Goal: Task Accomplishment & Management: Use online tool/utility

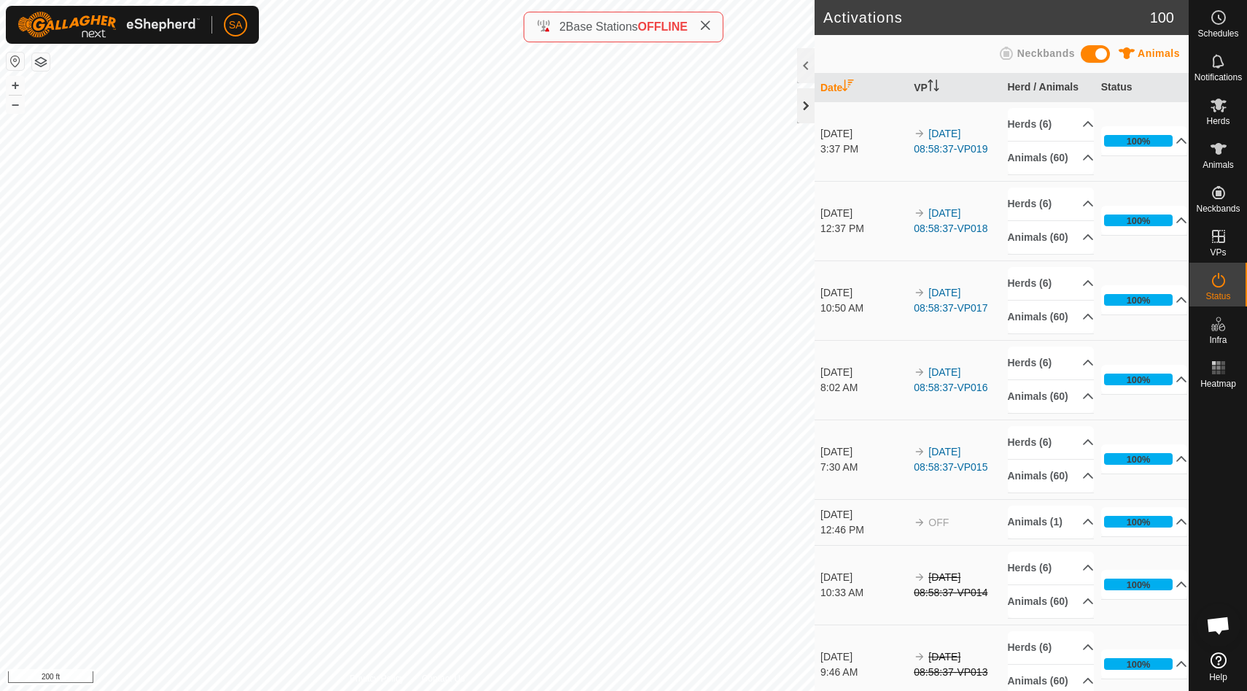
click at [807, 106] on div at bounding box center [806, 105] width 18 height 35
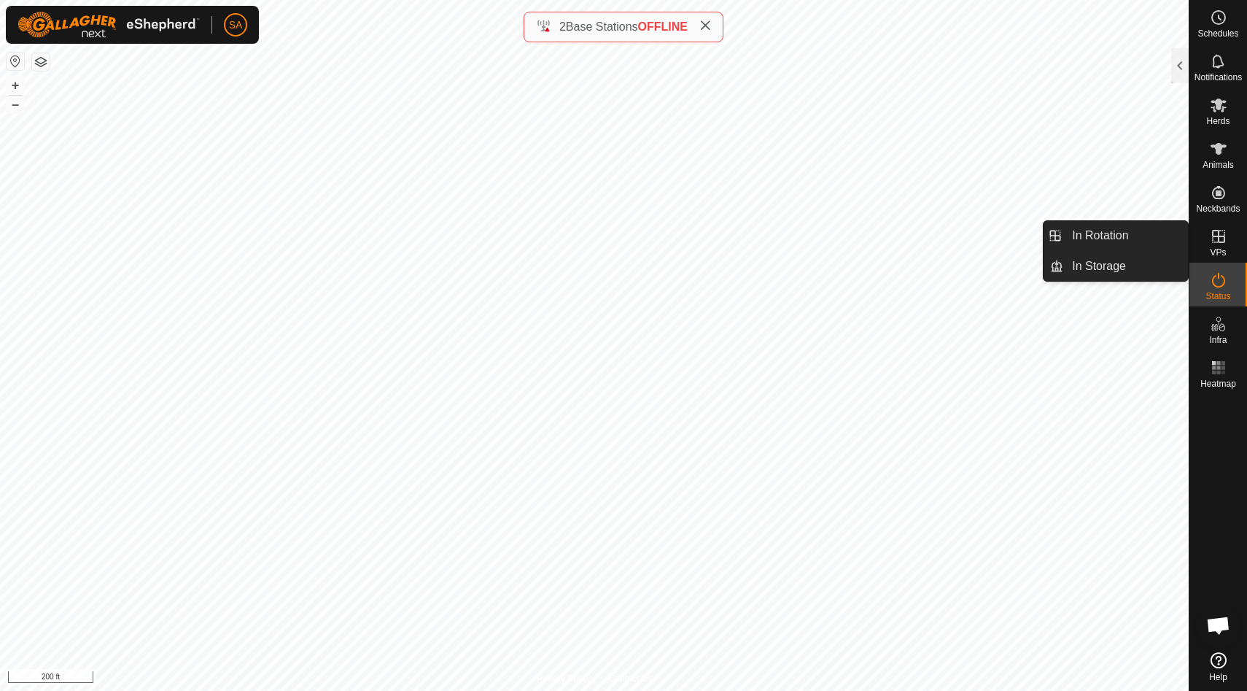
click at [1223, 241] on icon at bounding box center [1219, 237] width 18 height 18
click at [1133, 233] on link "In Rotation" at bounding box center [1125, 235] width 125 height 29
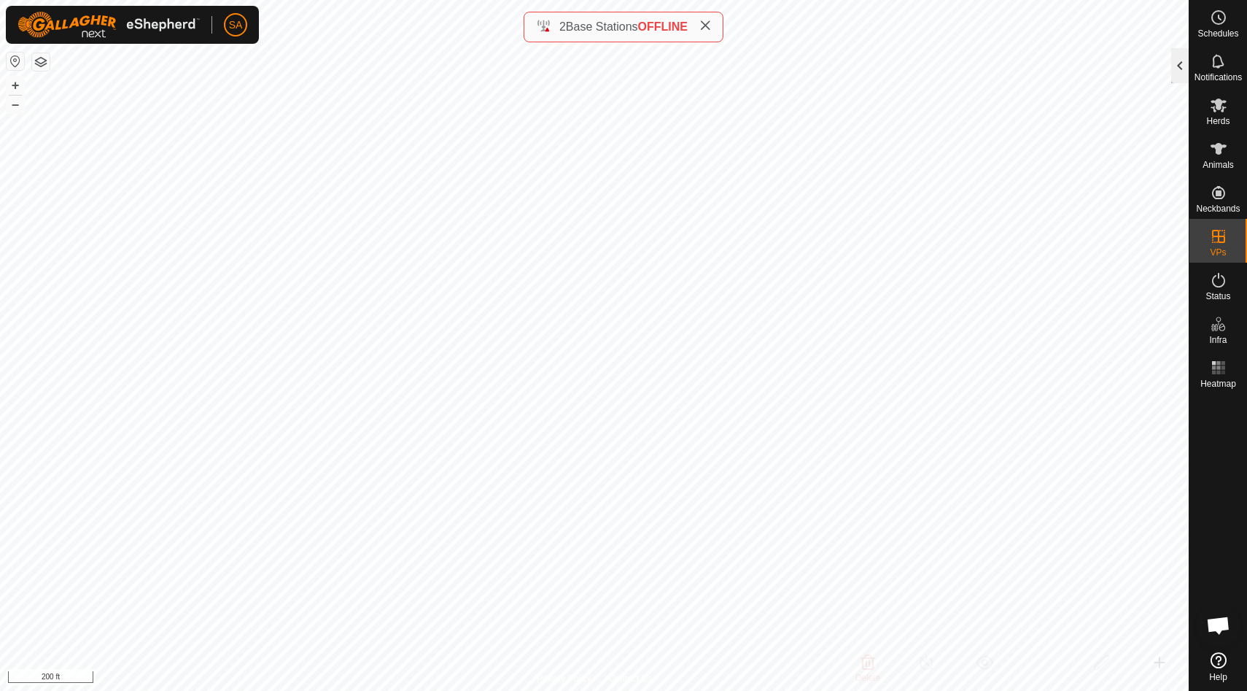
click at [1181, 63] on div at bounding box center [1180, 65] width 18 height 35
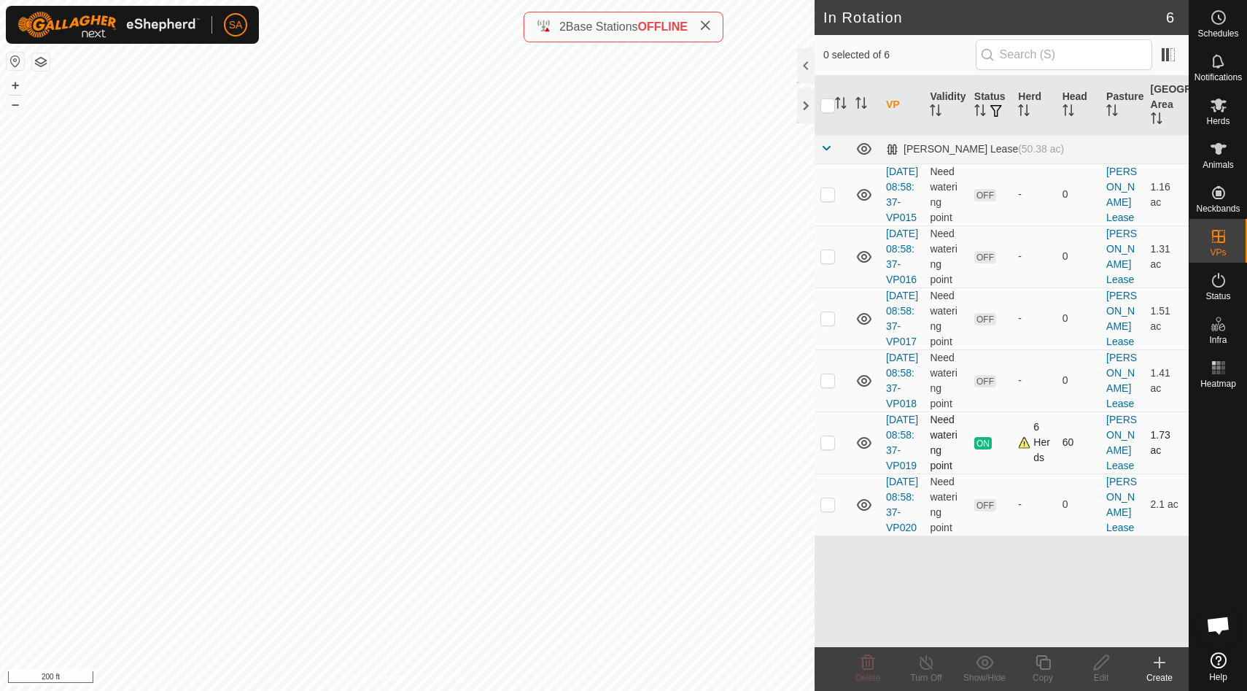
click at [832, 448] on p-checkbox at bounding box center [828, 442] width 15 height 12
checkbox input "false"
click at [829, 510] on p-checkbox at bounding box center [828, 504] width 15 height 12
checkbox input "true"
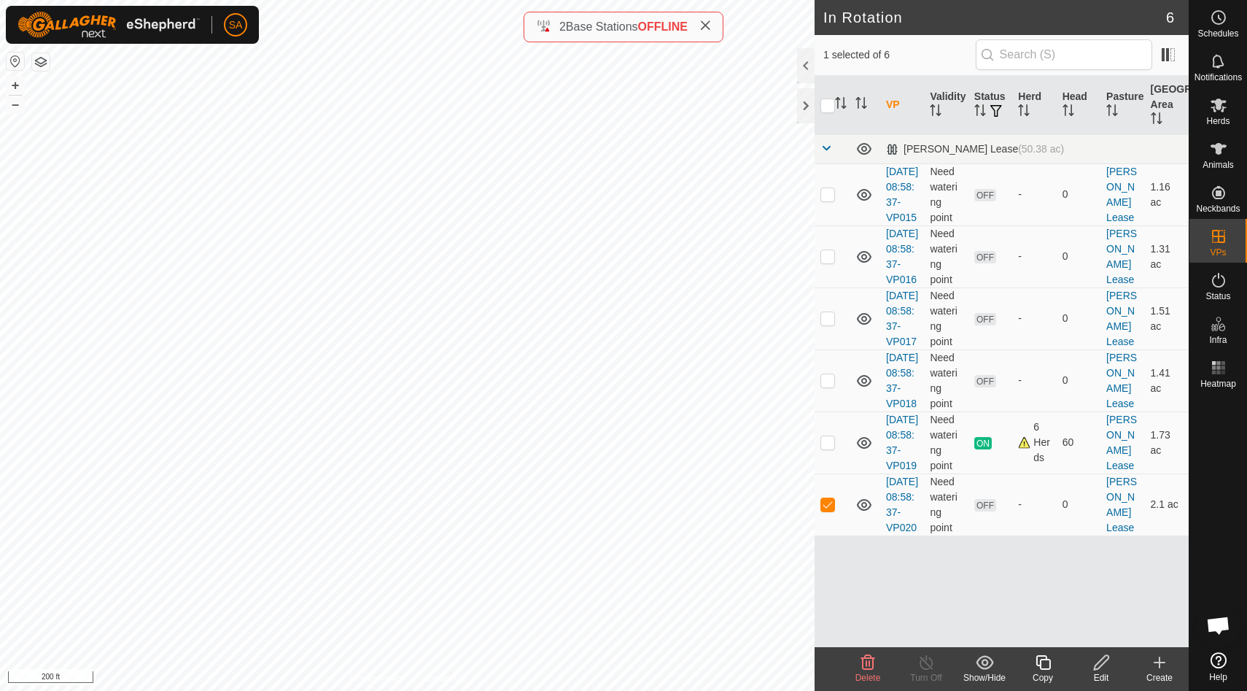
click at [1044, 661] on icon at bounding box center [1043, 663] width 18 height 18
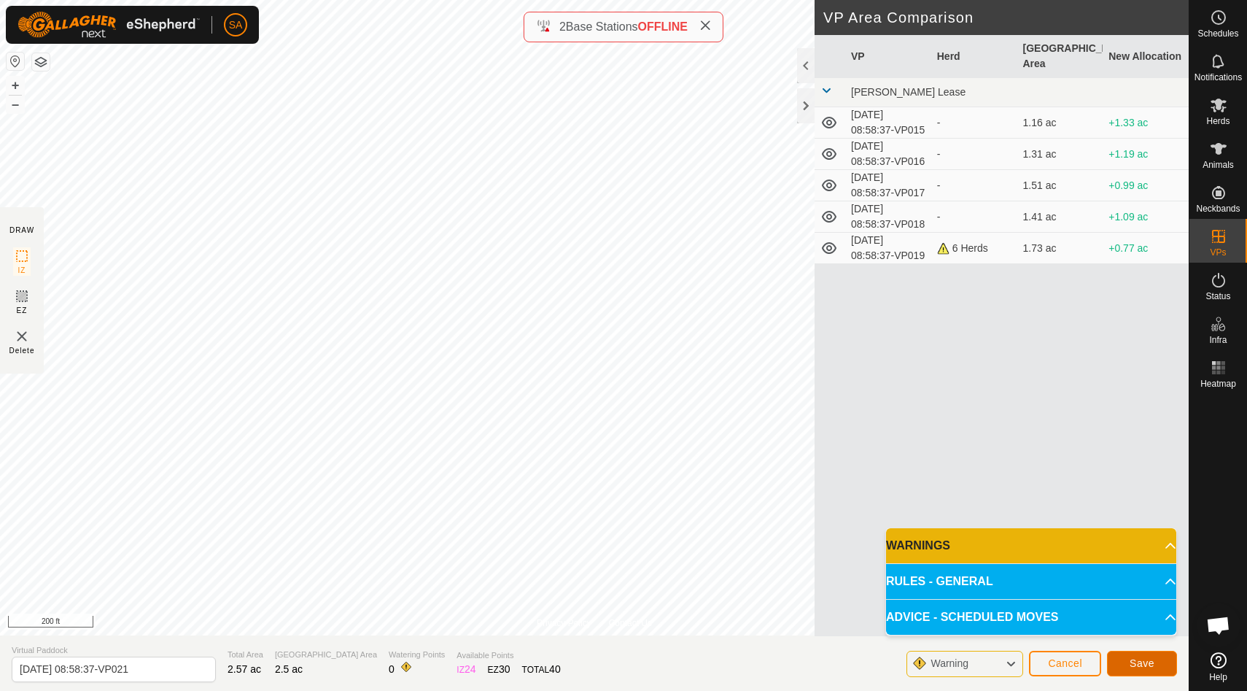
click at [1146, 659] on span "Save" at bounding box center [1142, 663] width 25 height 12
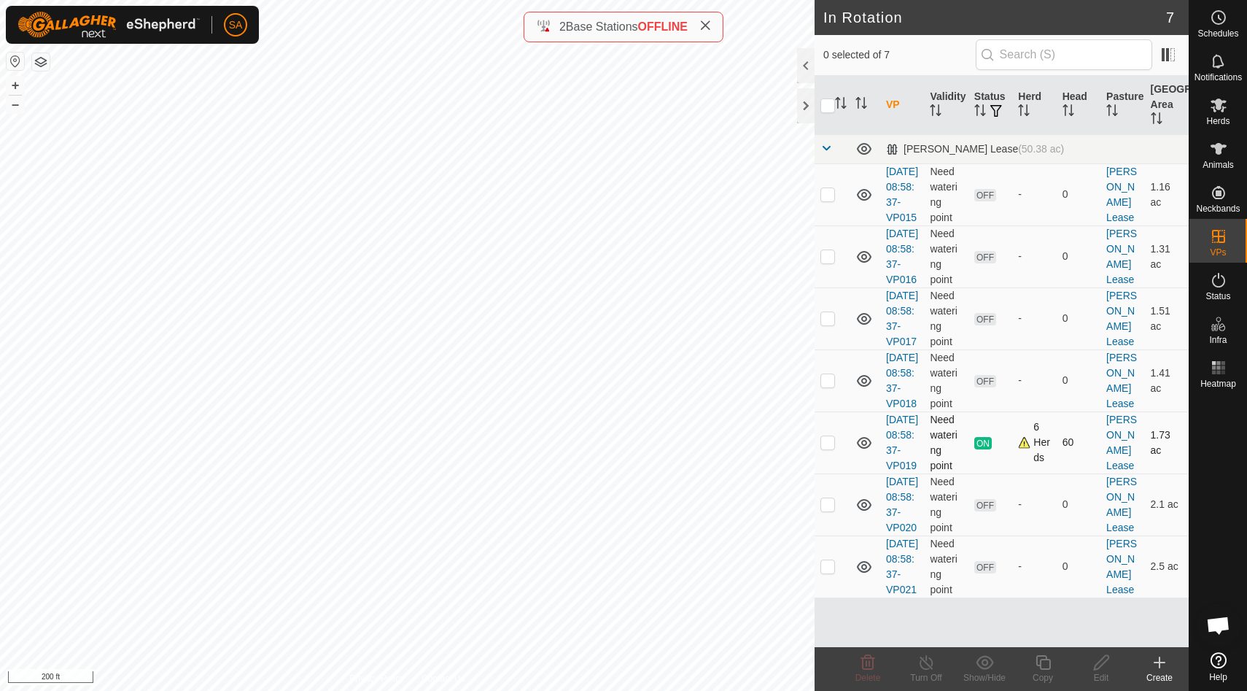
scroll to position [58, 0]
click at [827, 572] on p-checkbox at bounding box center [828, 566] width 15 height 12
checkbox input "true"
click at [1046, 665] on icon at bounding box center [1043, 663] width 18 height 18
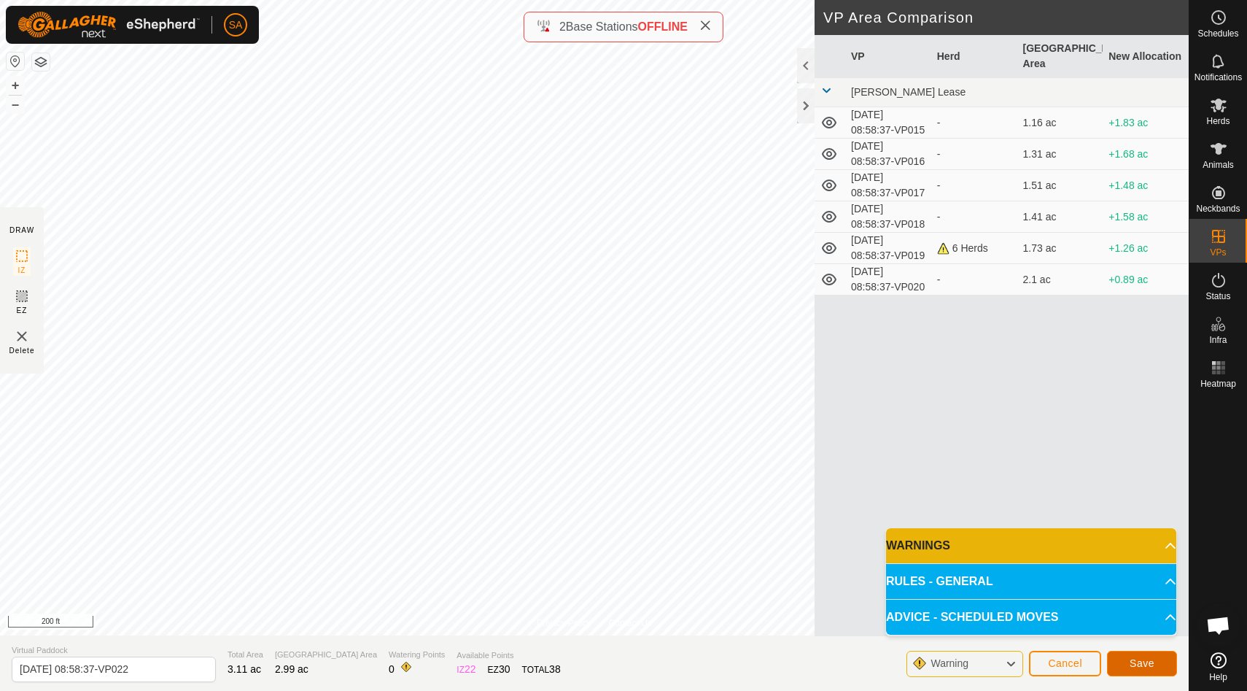
click at [1136, 662] on span "Save" at bounding box center [1142, 663] width 25 height 12
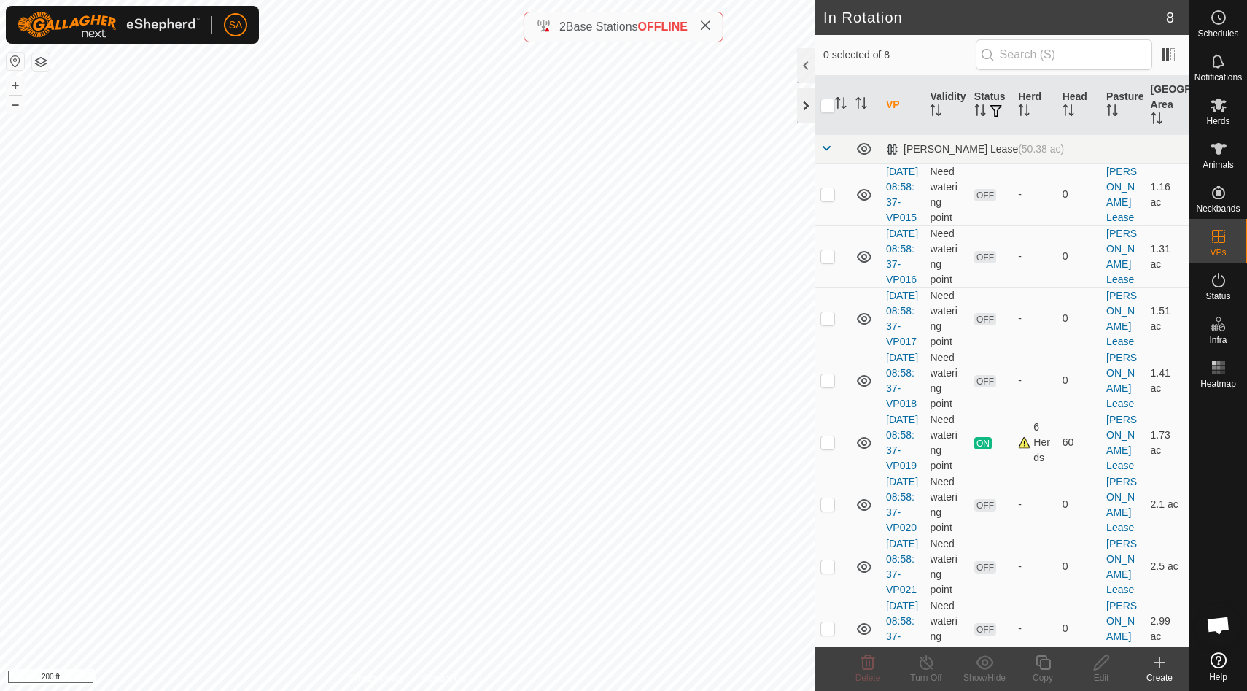
click at [808, 103] on div at bounding box center [806, 105] width 18 height 35
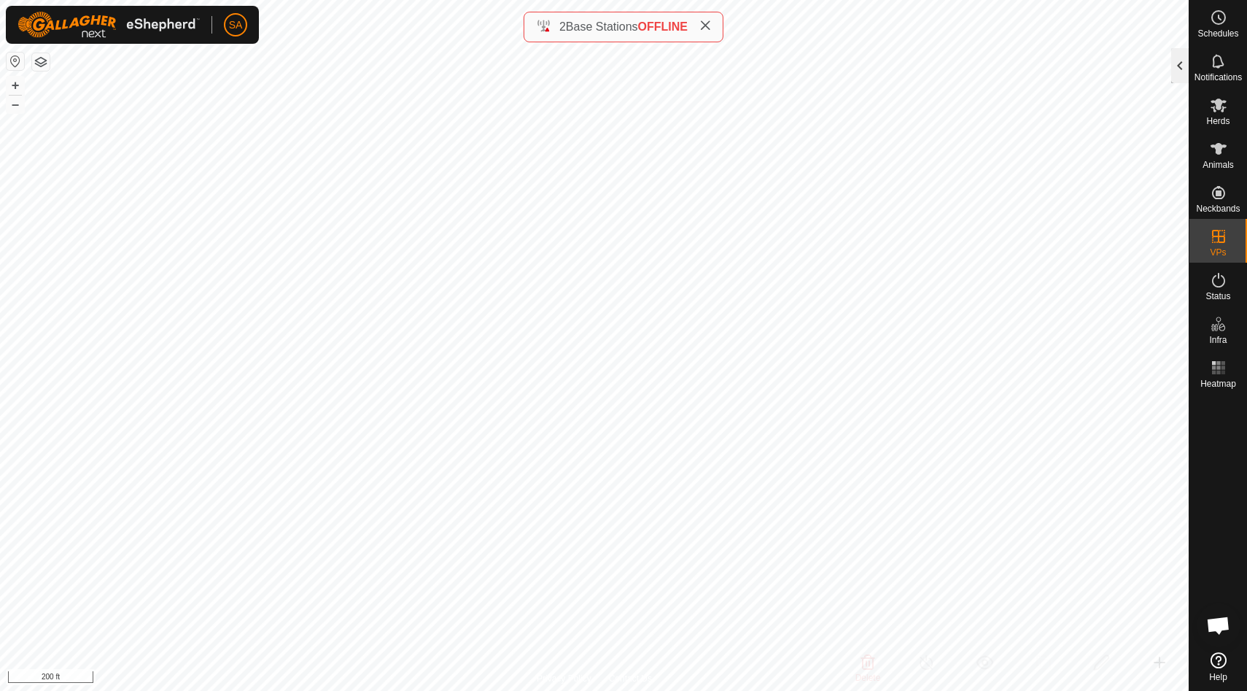
click at [1177, 63] on div at bounding box center [1180, 65] width 18 height 35
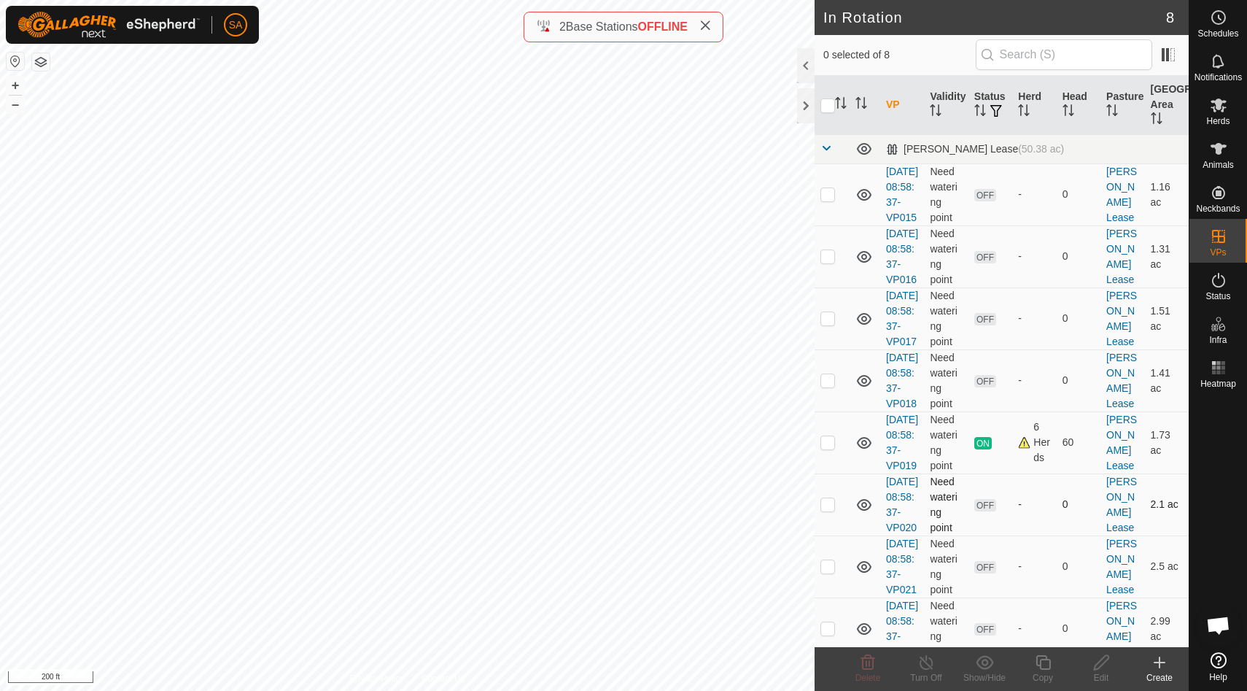
click at [826, 510] on p-checkbox at bounding box center [828, 504] width 15 height 12
checkbox input "true"
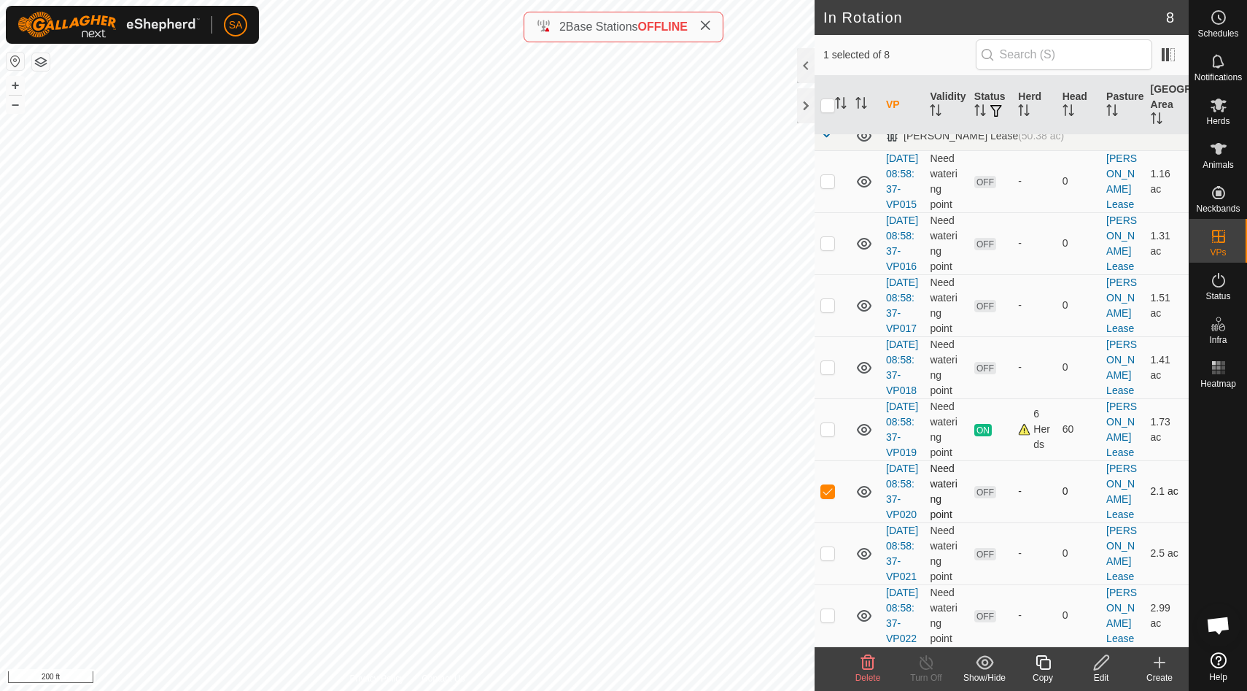
scroll to position [48, 0]
click at [828, 559] on p-checkbox at bounding box center [828, 553] width 15 height 12
checkbox input "true"
click at [829, 497] on p-checkbox at bounding box center [828, 491] width 15 height 12
checkbox input "false"
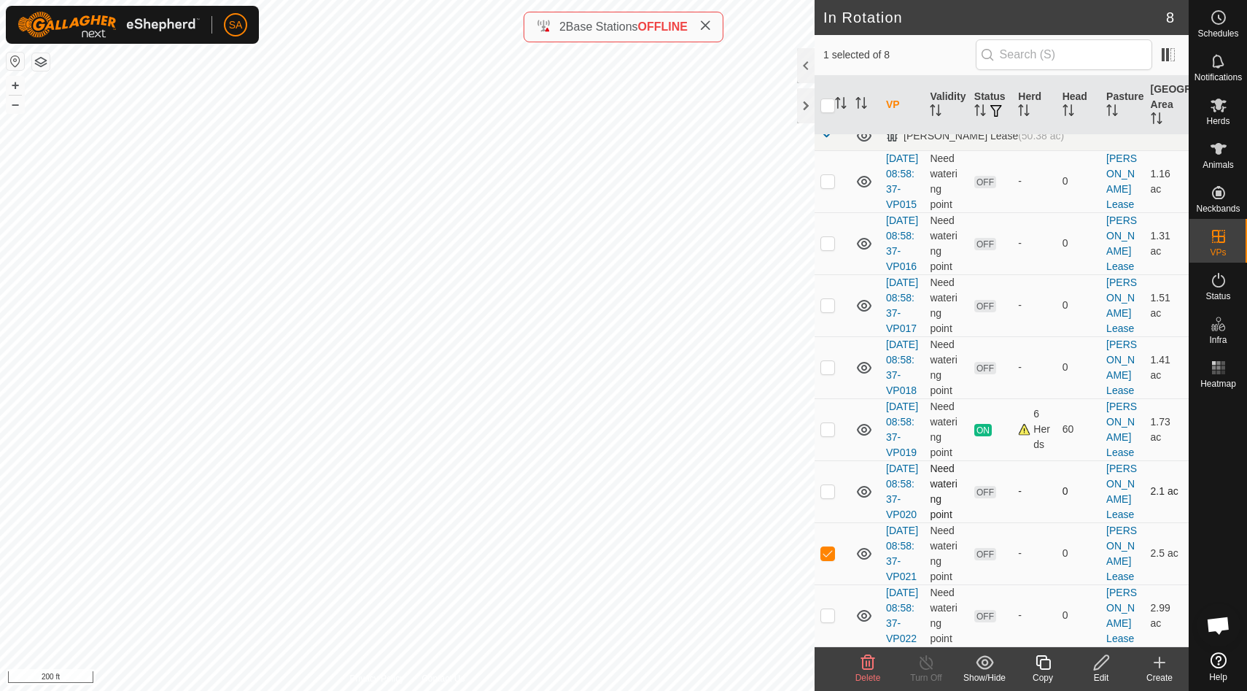
scroll to position [135, 0]
click at [828, 609] on p-checkbox at bounding box center [828, 615] width 15 height 12
checkbox input "true"
click at [830, 547] on p-checkbox at bounding box center [828, 553] width 15 height 12
checkbox input "false"
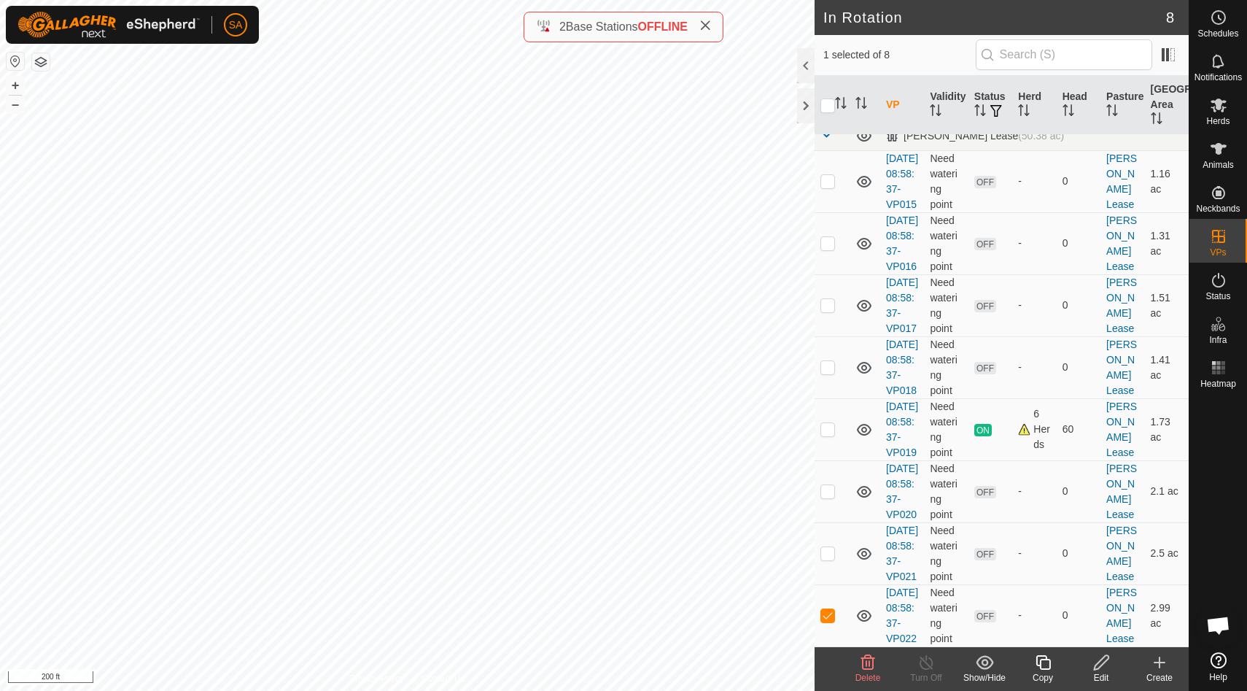
click at [1045, 664] on icon at bounding box center [1043, 663] width 18 height 18
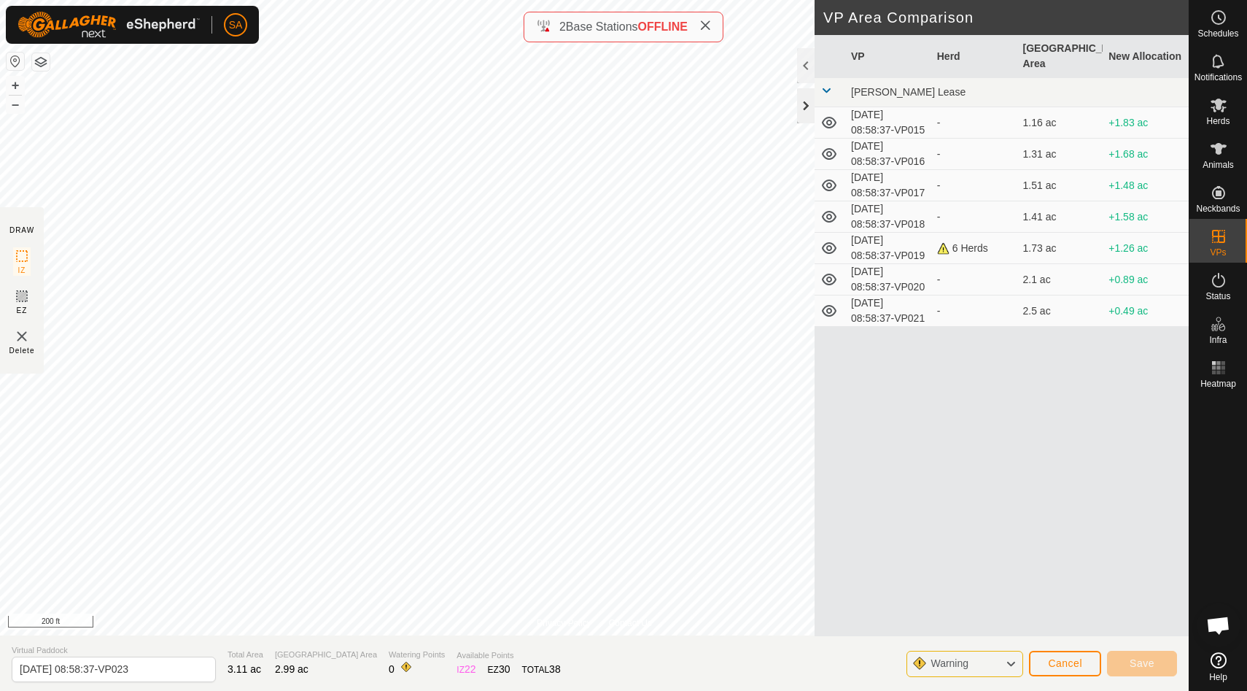
click at [804, 100] on div at bounding box center [806, 105] width 18 height 35
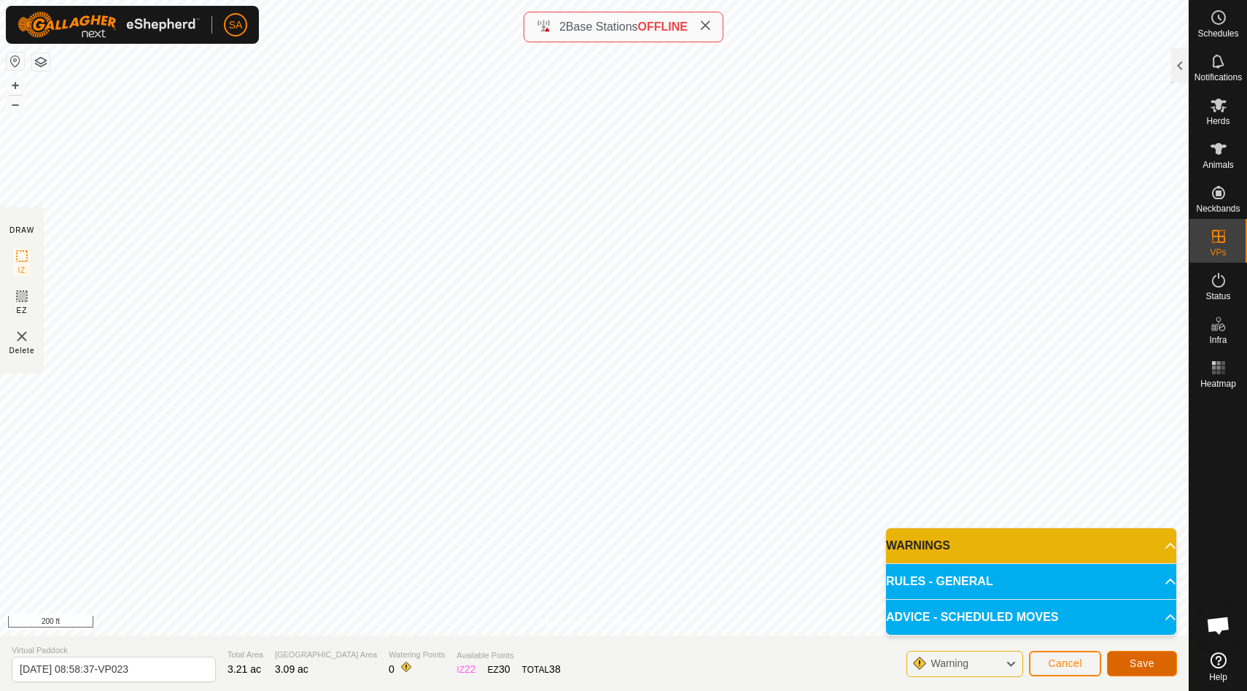
click at [1148, 666] on span "Save" at bounding box center [1142, 663] width 25 height 12
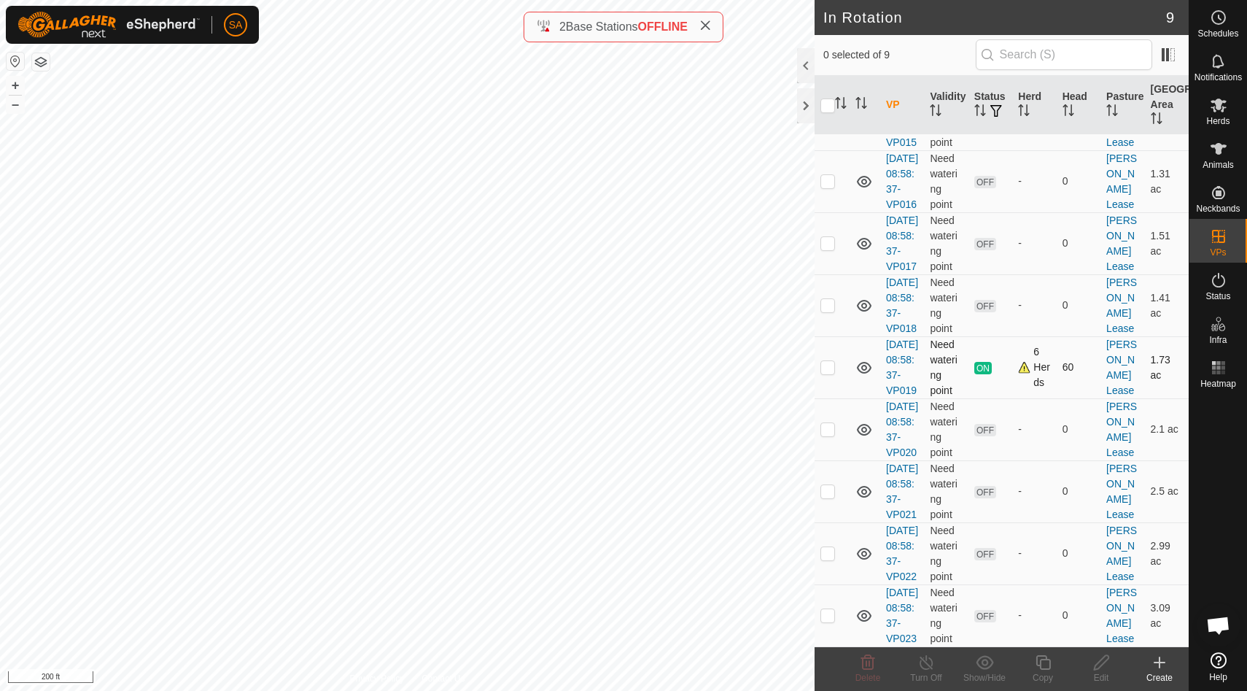
scroll to position [212, 0]
click at [828, 609] on p-checkbox at bounding box center [828, 615] width 15 height 12
checkbox input "true"
click at [1042, 663] on icon at bounding box center [1043, 663] width 18 height 18
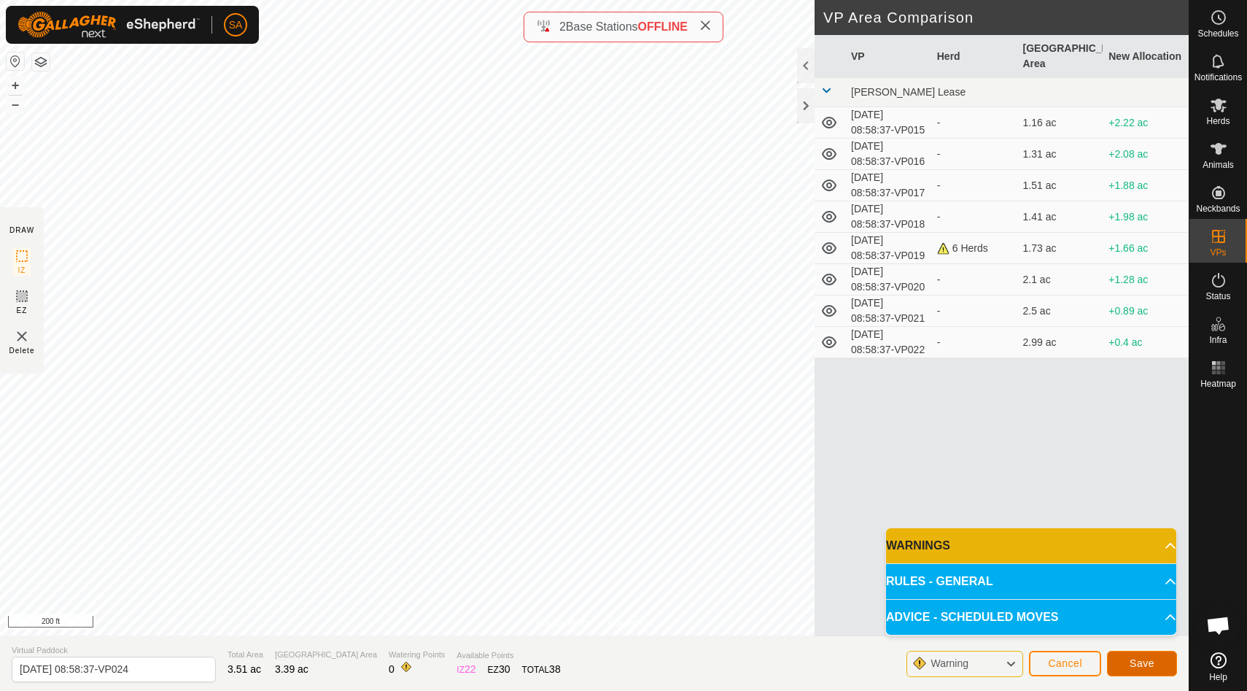
click at [1147, 659] on span "Save" at bounding box center [1142, 663] width 25 height 12
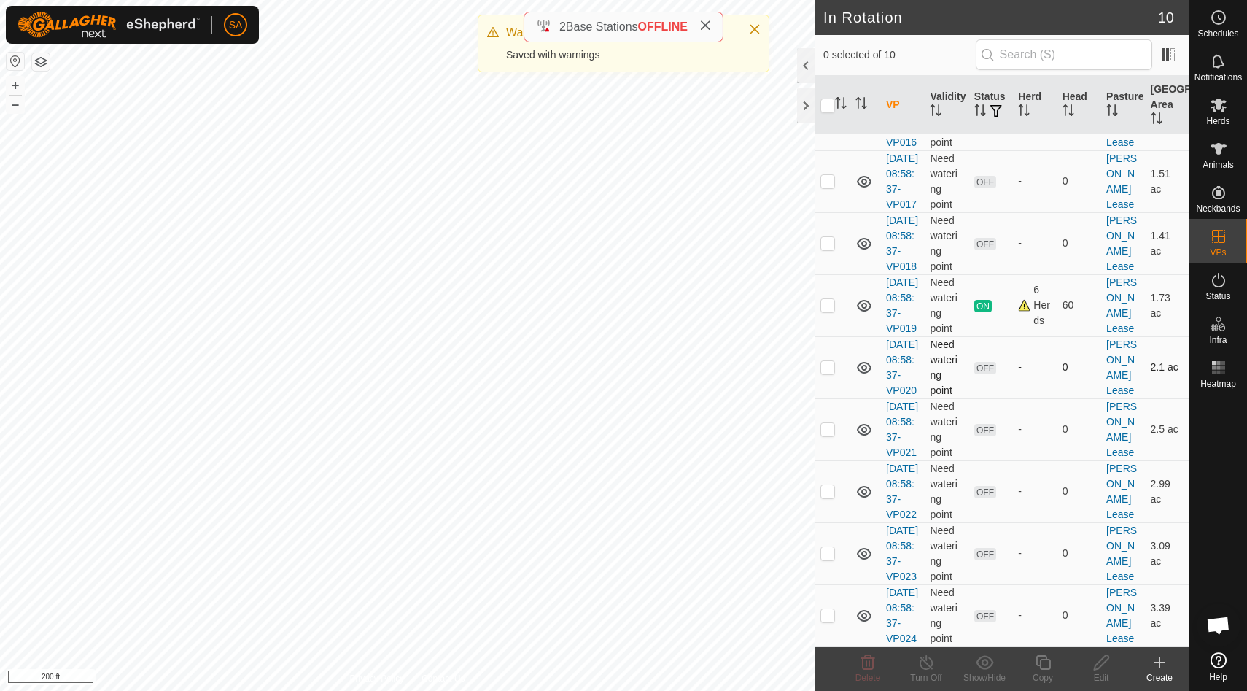
scroll to position [290, 0]
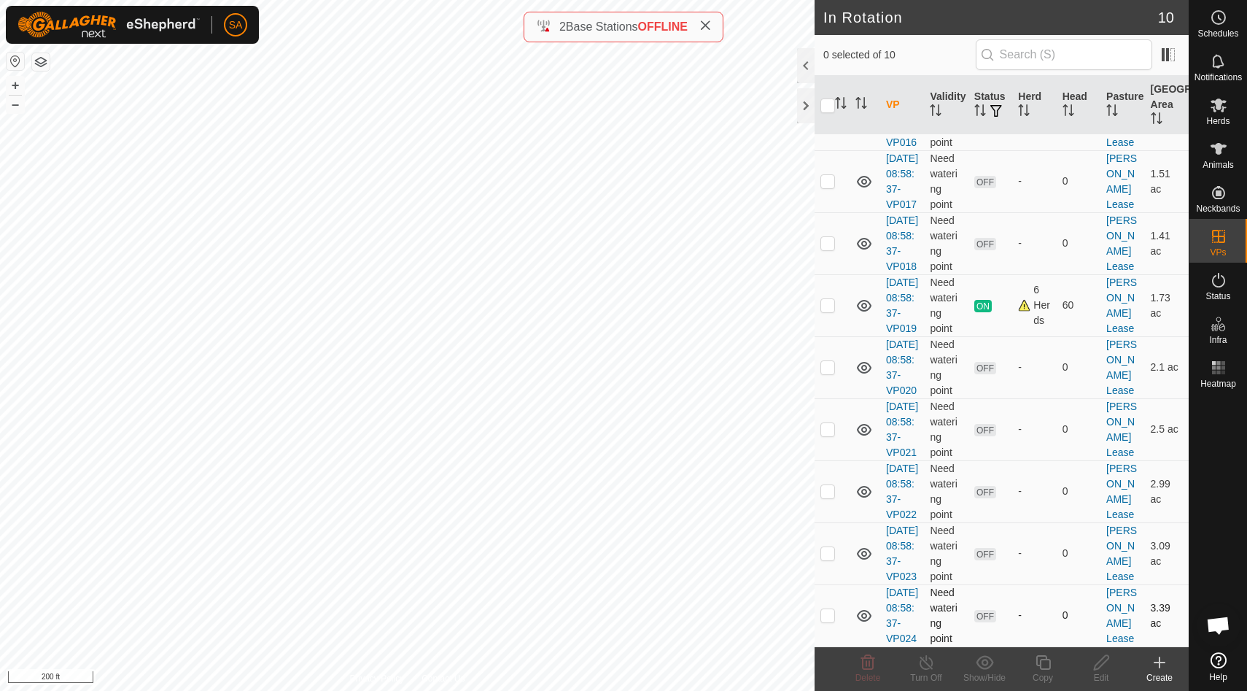
click at [831, 609] on p-checkbox at bounding box center [828, 615] width 15 height 12
checkbox input "true"
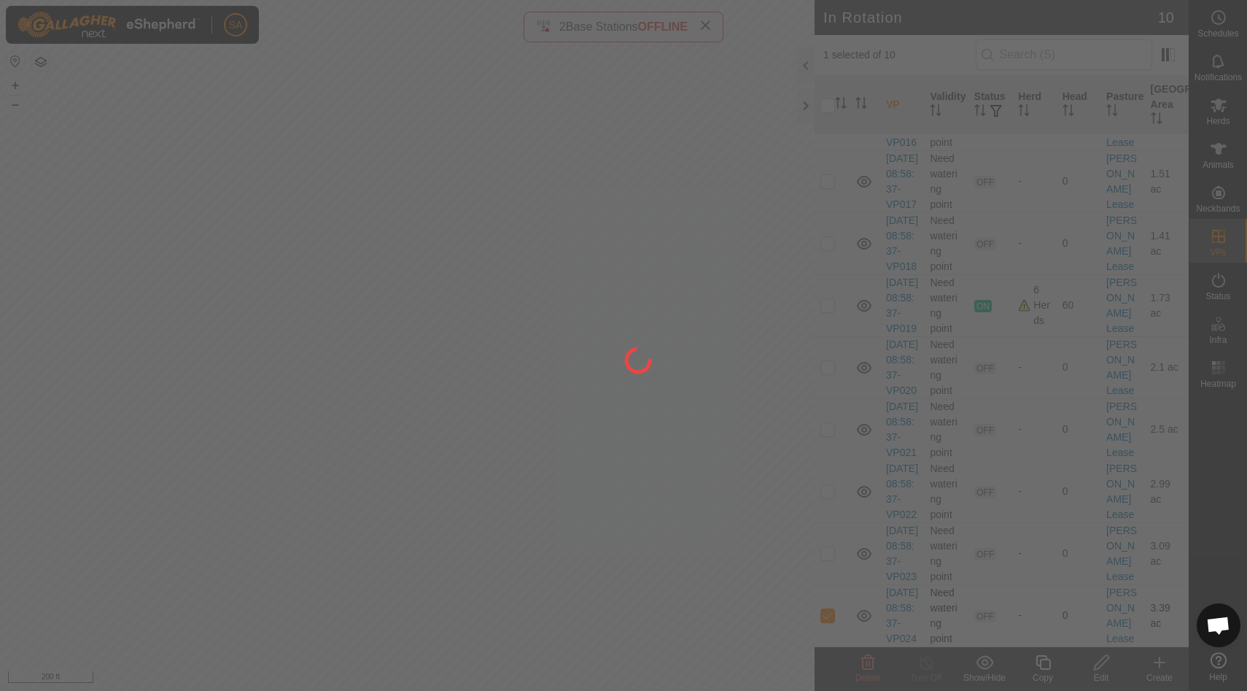
scroll to position [0, 0]
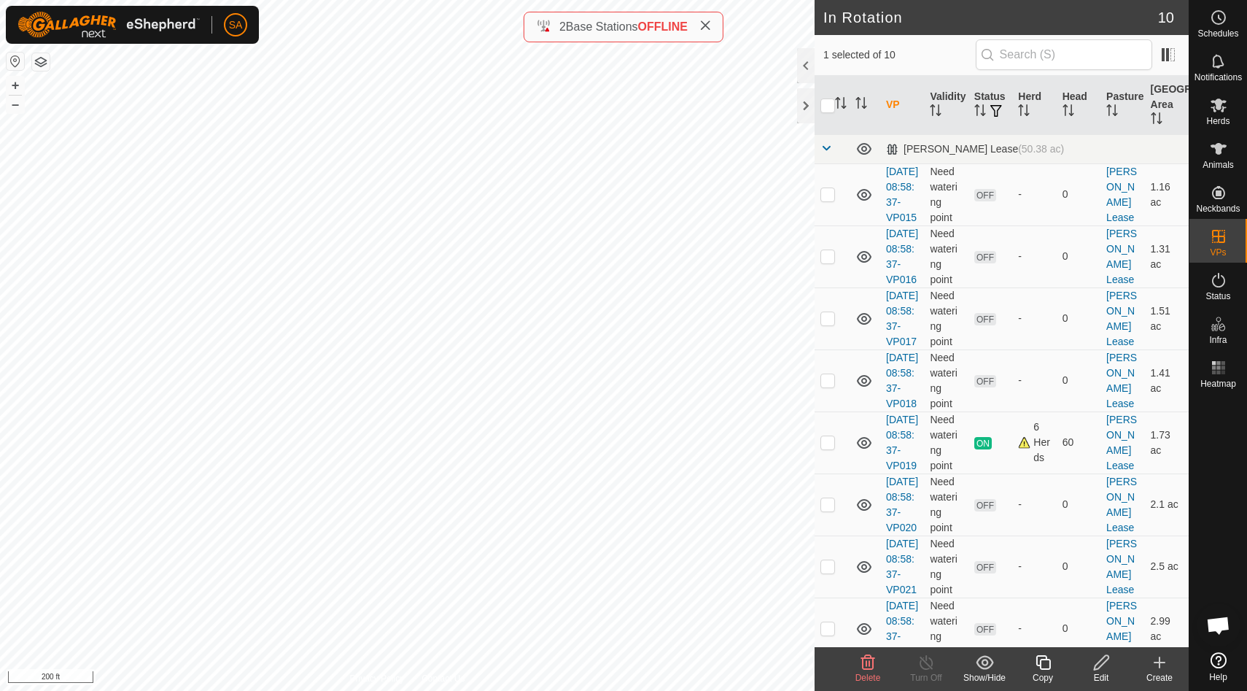
click at [1046, 662] on icon at bounding box center [1043, 663] width 18 height 18
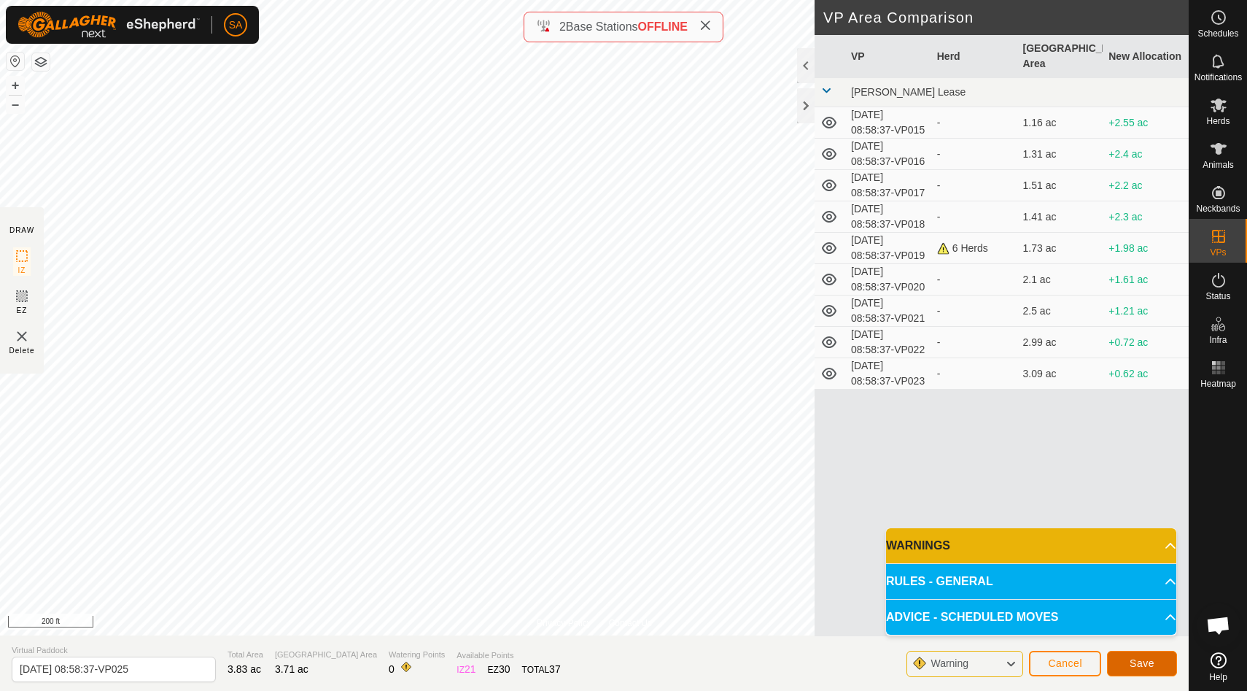
click at [1159, 664] on button "Save" at bounding box center [1142, 664] width 70 height 26
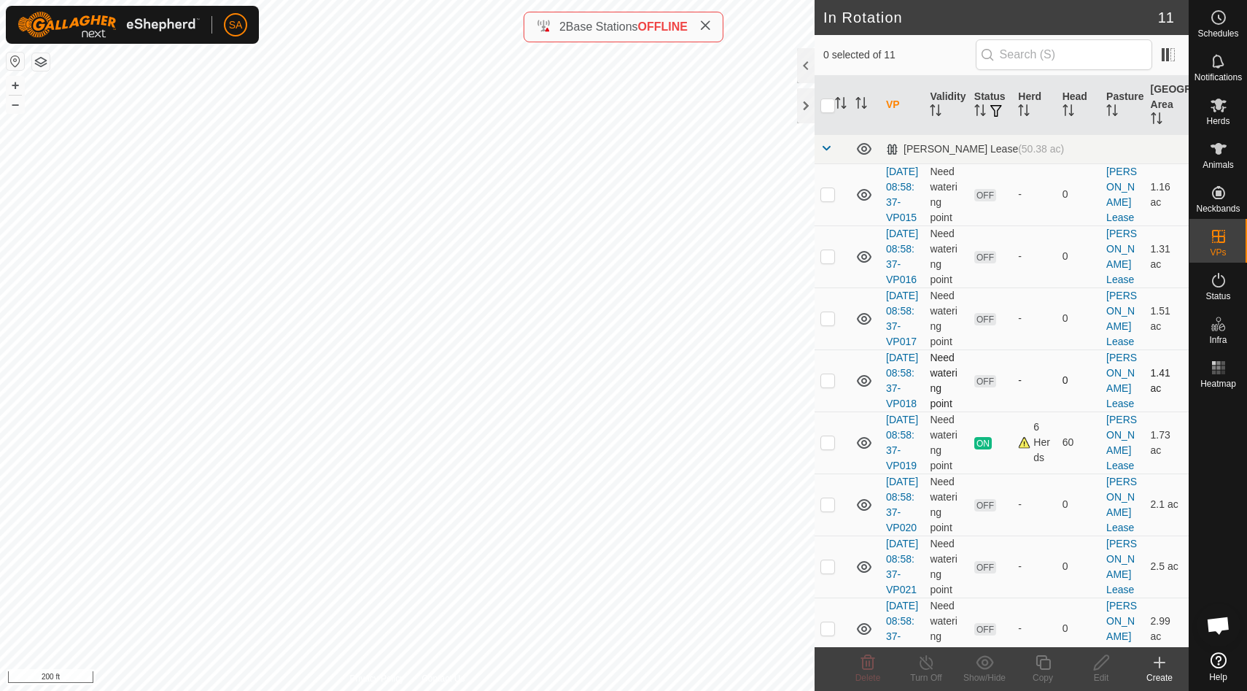
click at [828, 386] on p-checkbox at bounding box center [828, 380] width 15 height 12
checkbox input "false"
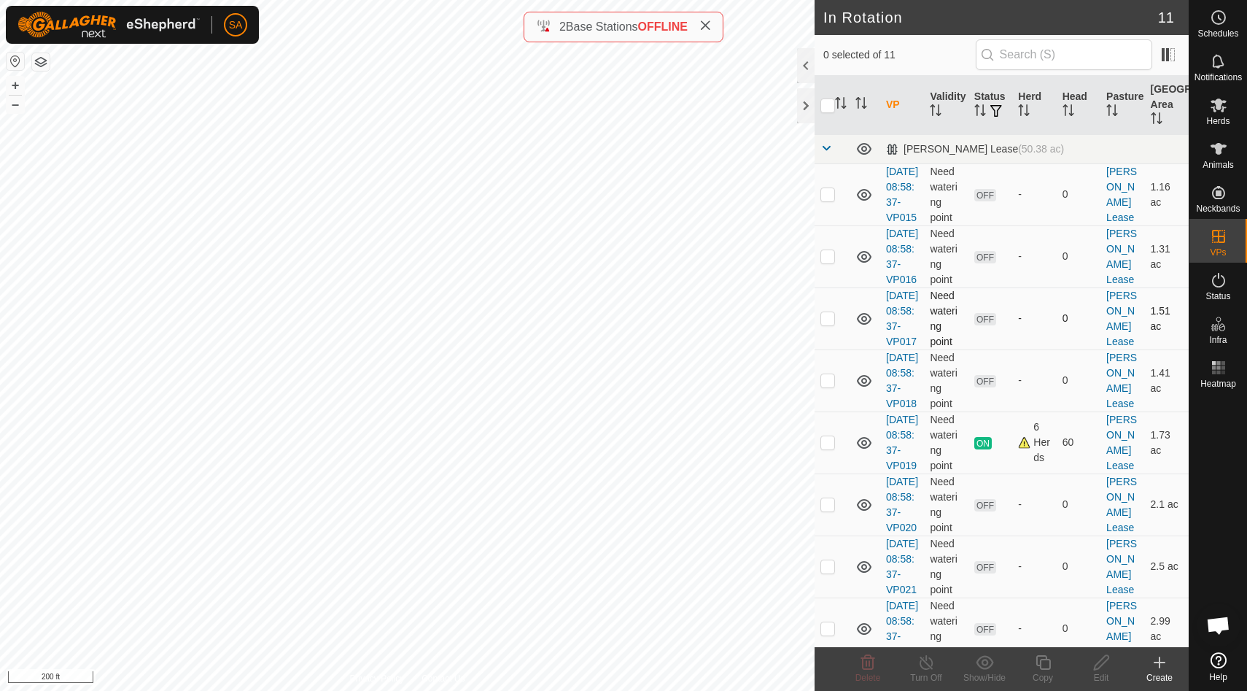
click at [829, 324] on p-checkbox at bounding box center [828, 318] width 15 height 12
checkbox input "false"
click at [831, 262] on p-checkbox at bounding box center [828, 256] width 15 height 12
checkbox input "true"
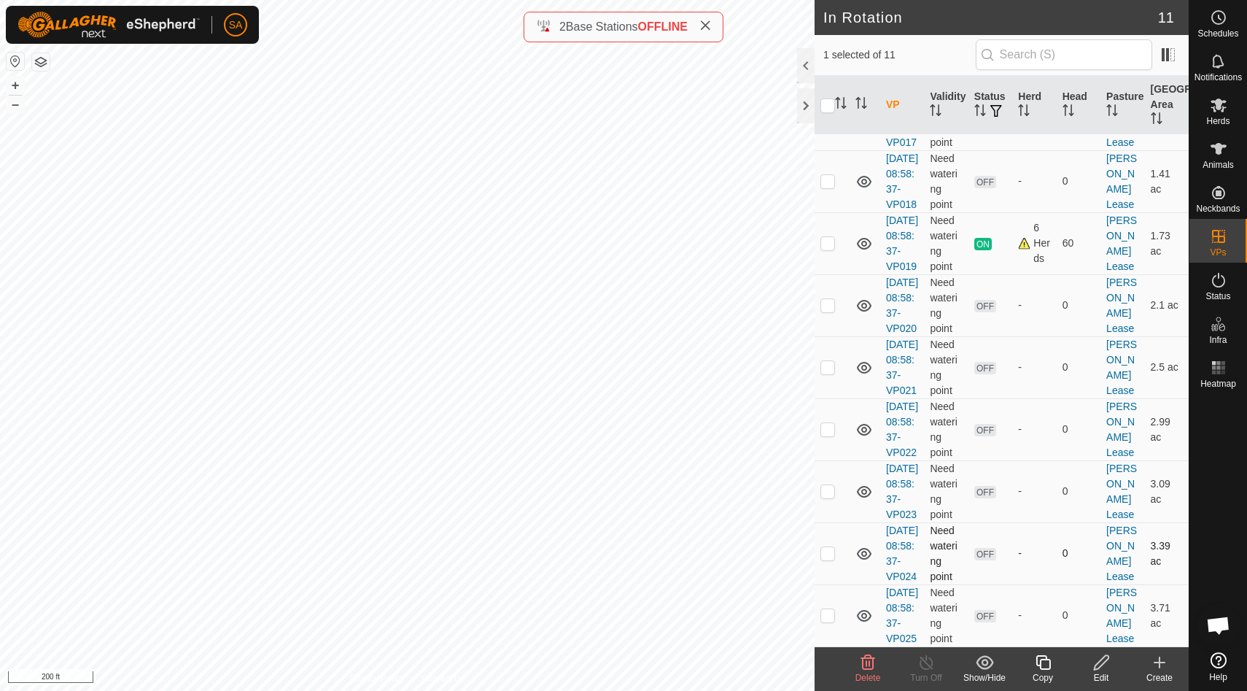
scroll to position [367, 0]
click at [828, 609] on p-checkbox at bounding box center [828, 615] width 15 height 12
checkbox input "false"
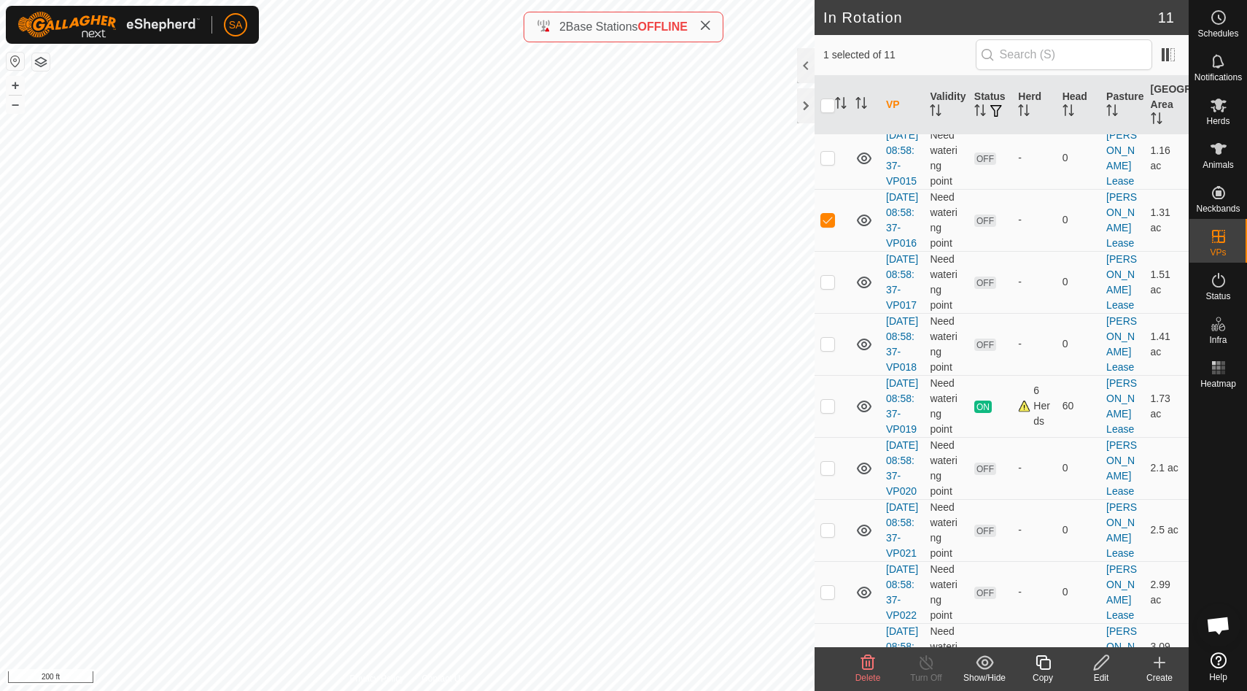
scroll to position [0, 0]
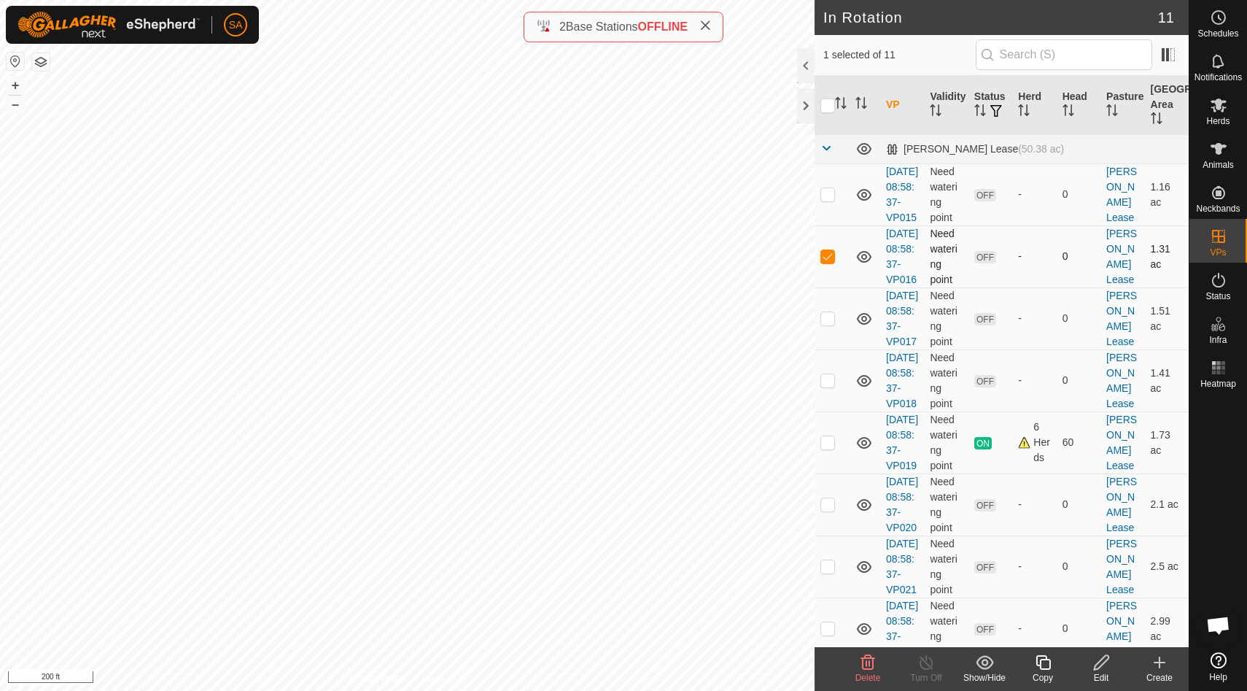
click at [829, 262] on p-checkbox at bounding box center [828, 256] width 15 height 12
checkbox input "false"
click at [1025, 465] on div "6 Herds" at bounding box center [1034, 442] width 32 height 46
click at [1024, 465] on div "6 Herds" at bounding box center [1034, 442] width 32 height 46
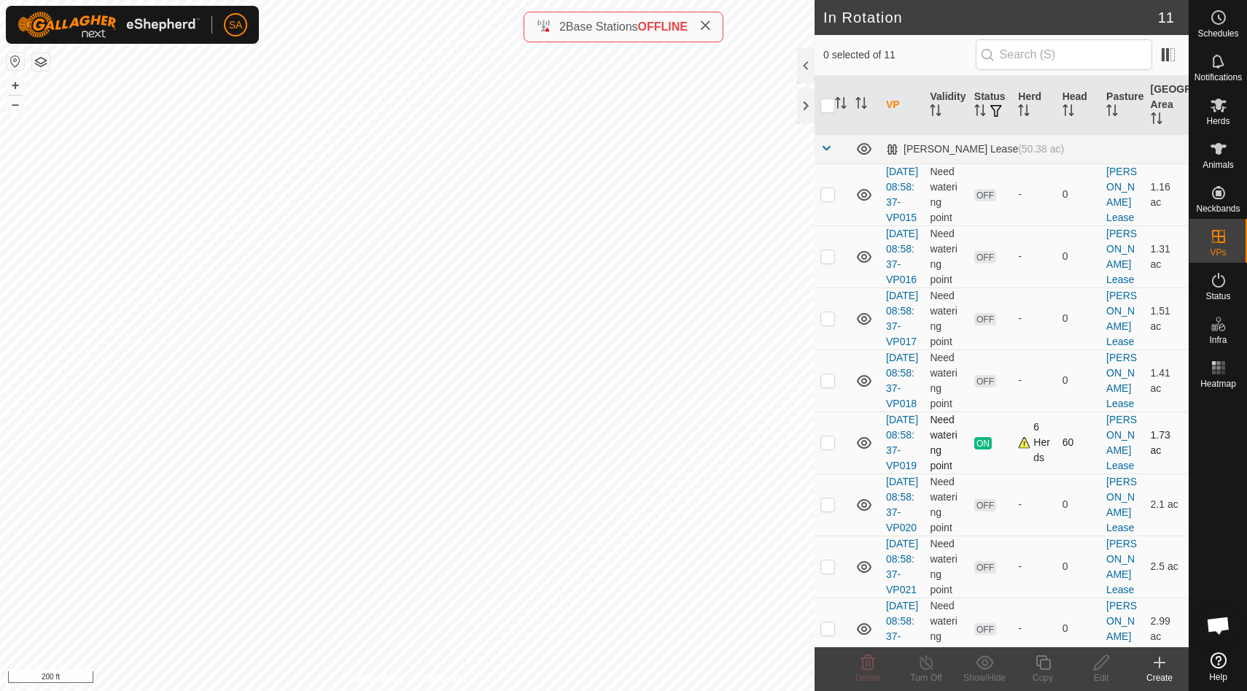
click at [1024, 465] on div "6 Herds" at bounding box center [1034, 442] width 32 height 46
click at [1022, 465] on div "6 Herds" at bounding box center [1034, 442] width 32 height 46
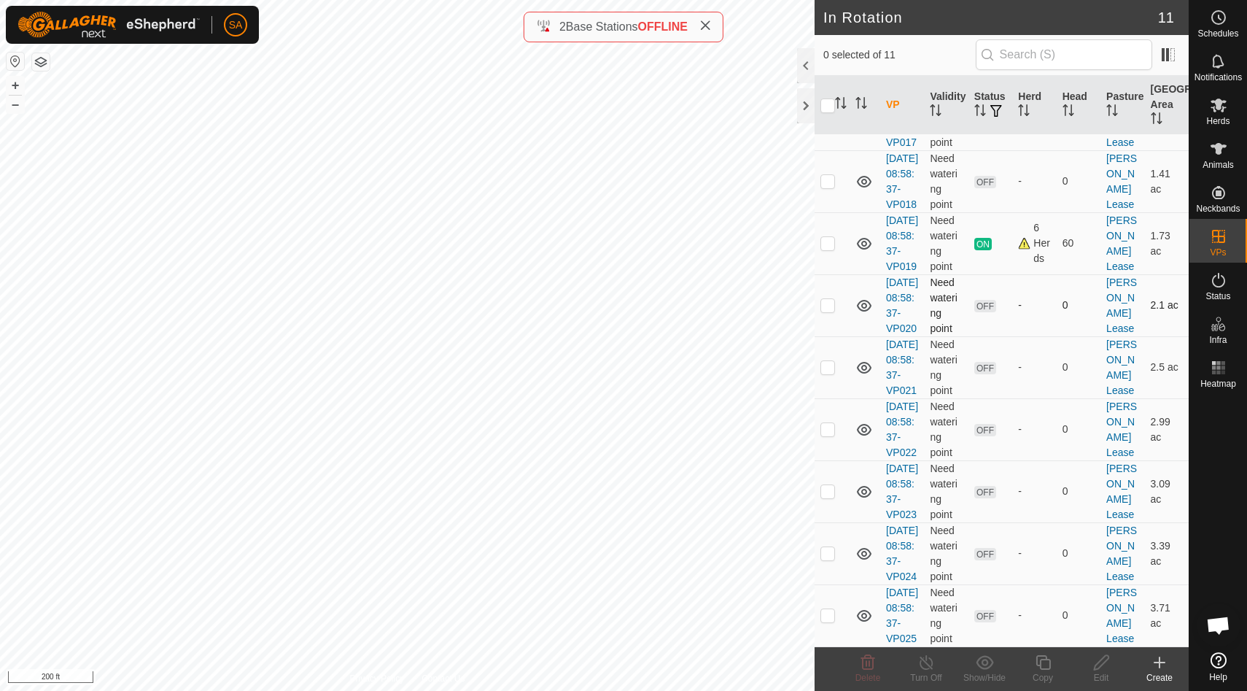
scroll to position [367, 0]
click at [826, 609] on p-checkbox at bounding box center [828, 615] width 15 height 12
checkbox input "true"
click at [1046, 661] on icon at bounding box center [1043, 663] width 18 height 18
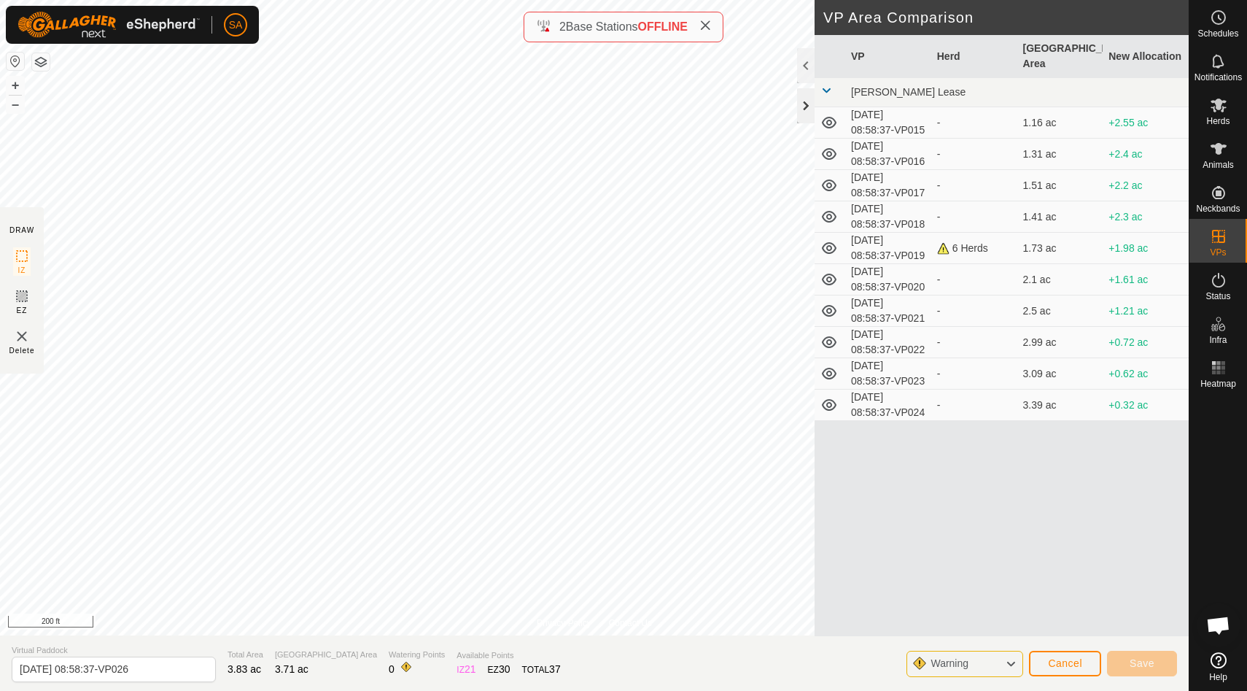
click at [809, 106] on div at bounding box center [806, 105] width 18 height 35
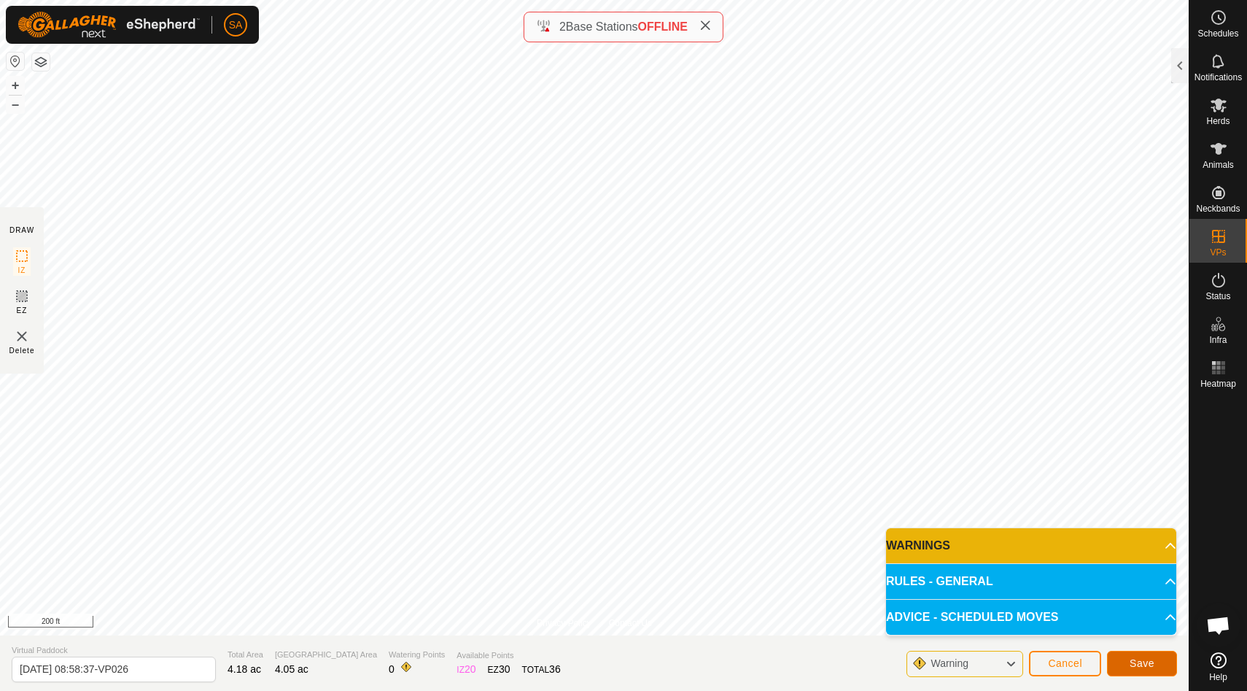
click at [1145, 663] on span "Save" at bounding box center [1142, 663] width 25 height 12
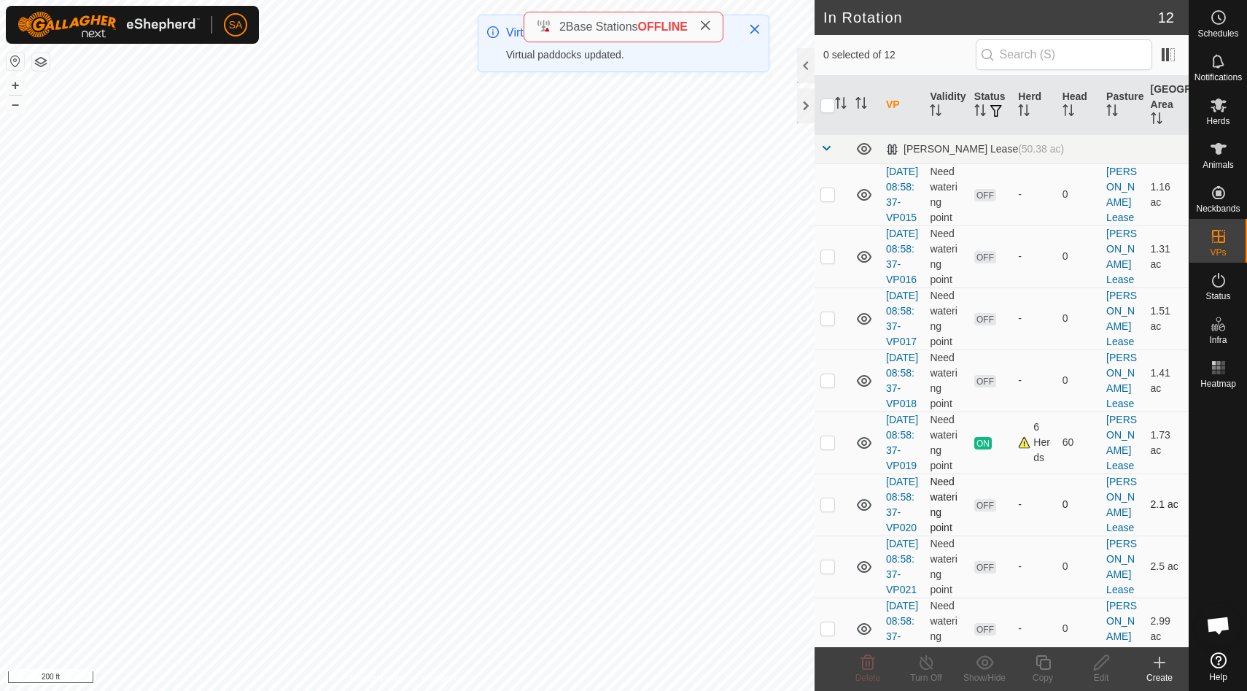
click at [829, 510] on p-checkbox at bounding box center [828, 504] width 15 height 12
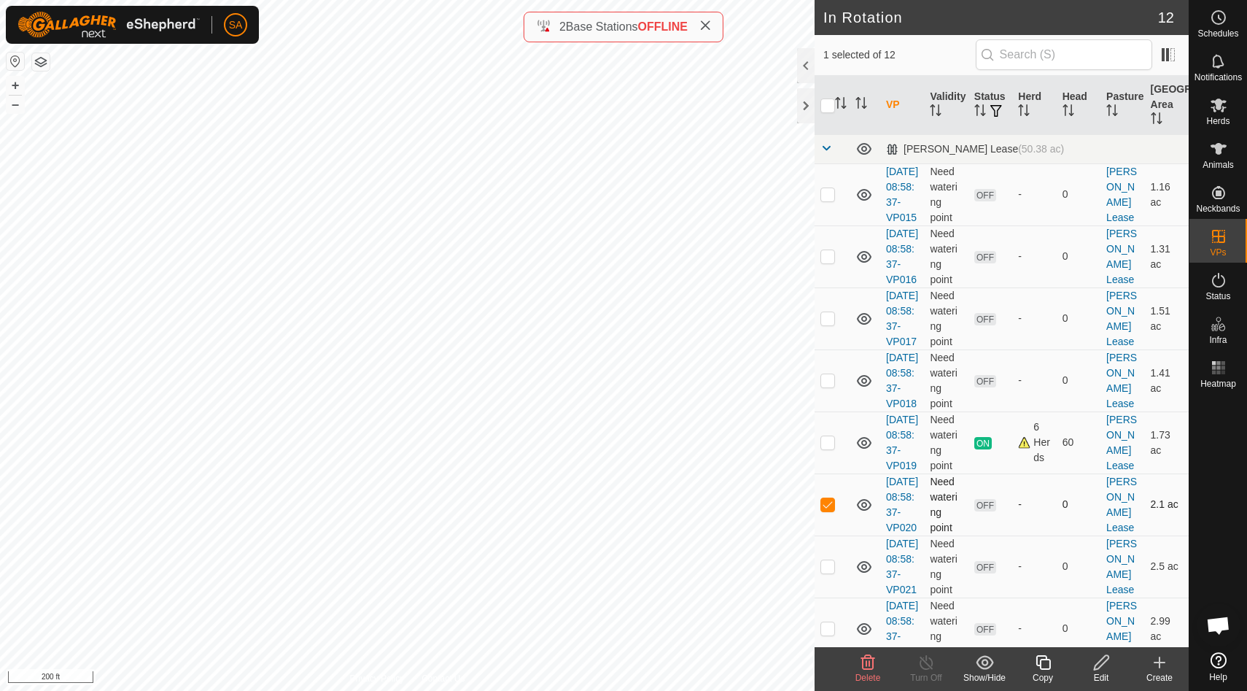
click at [829, 510] on p-checkbox at bounding box center [828, 504] width 15 height 12
checkbox input "false"
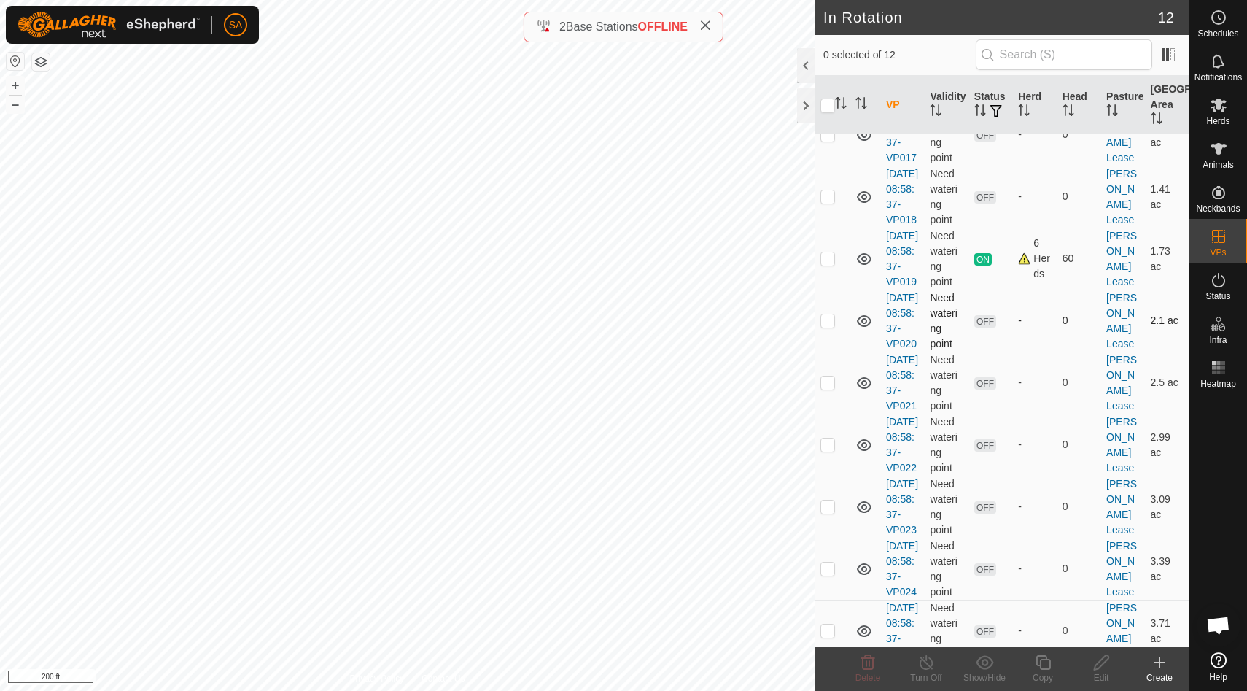
scroll to position [444, 0]
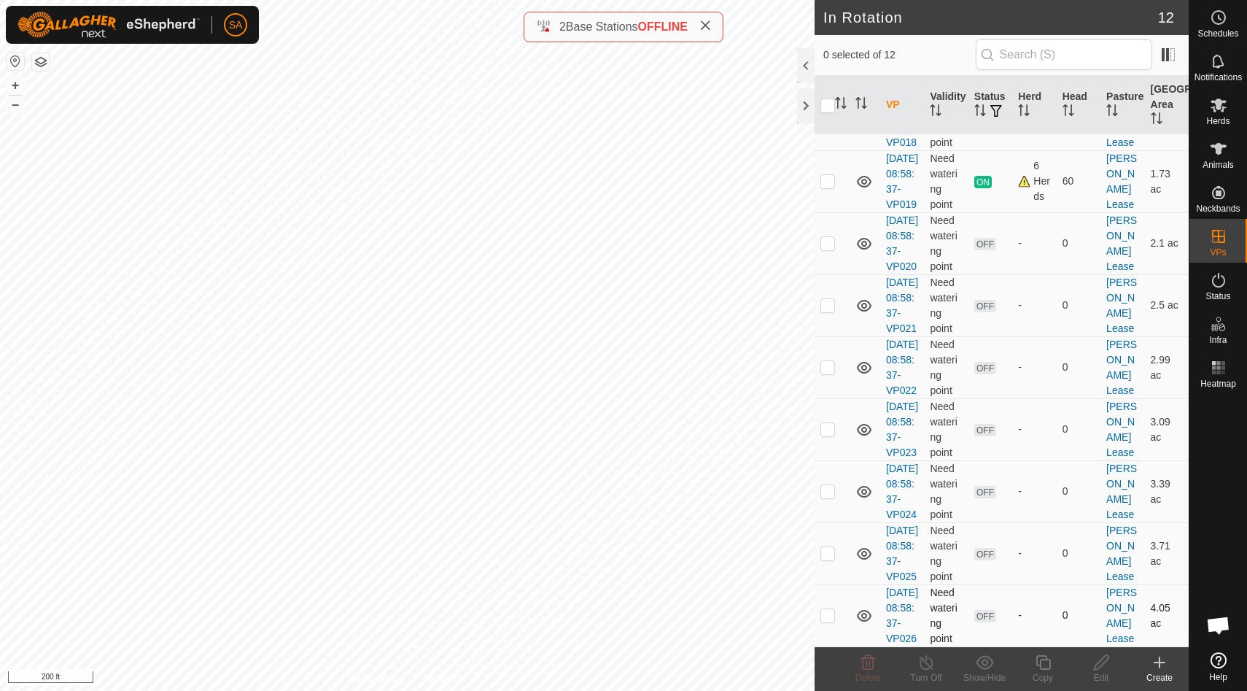
click at [829, 609] on p-checkbox at bounding box center [828, 615] width 15 height 12
checkbox input "true"
click at [1047, 667] on icon at bounding box center [1043, 663] width 18 height 18
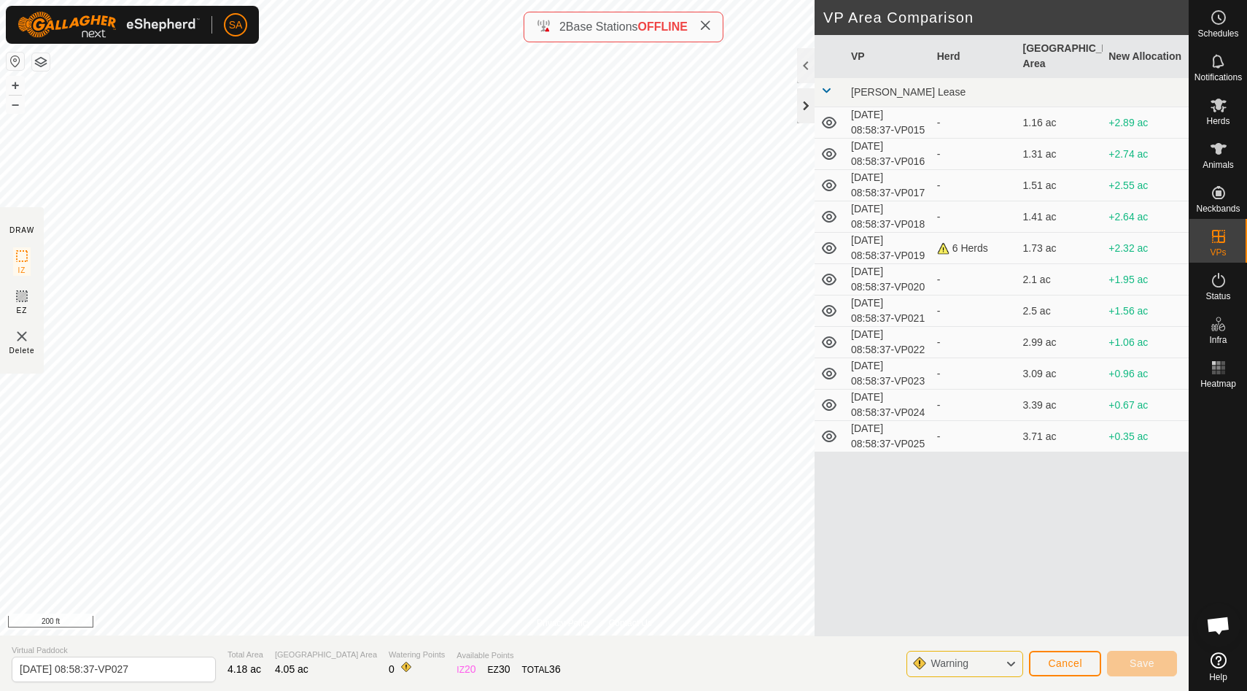
click at [809, 98] on div at bounding box center [806, 105] width 18 height 35
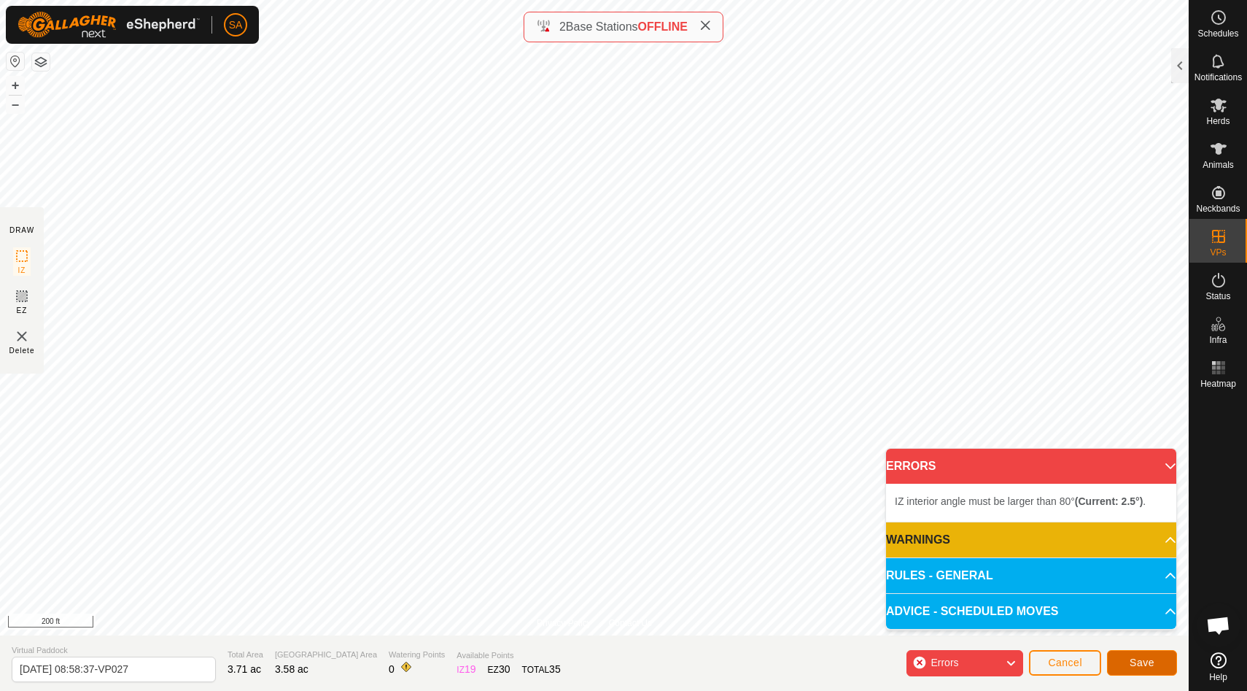
click at [1145, 658] on span "Save" at bounding box center [1142, 662] width 25 height 12
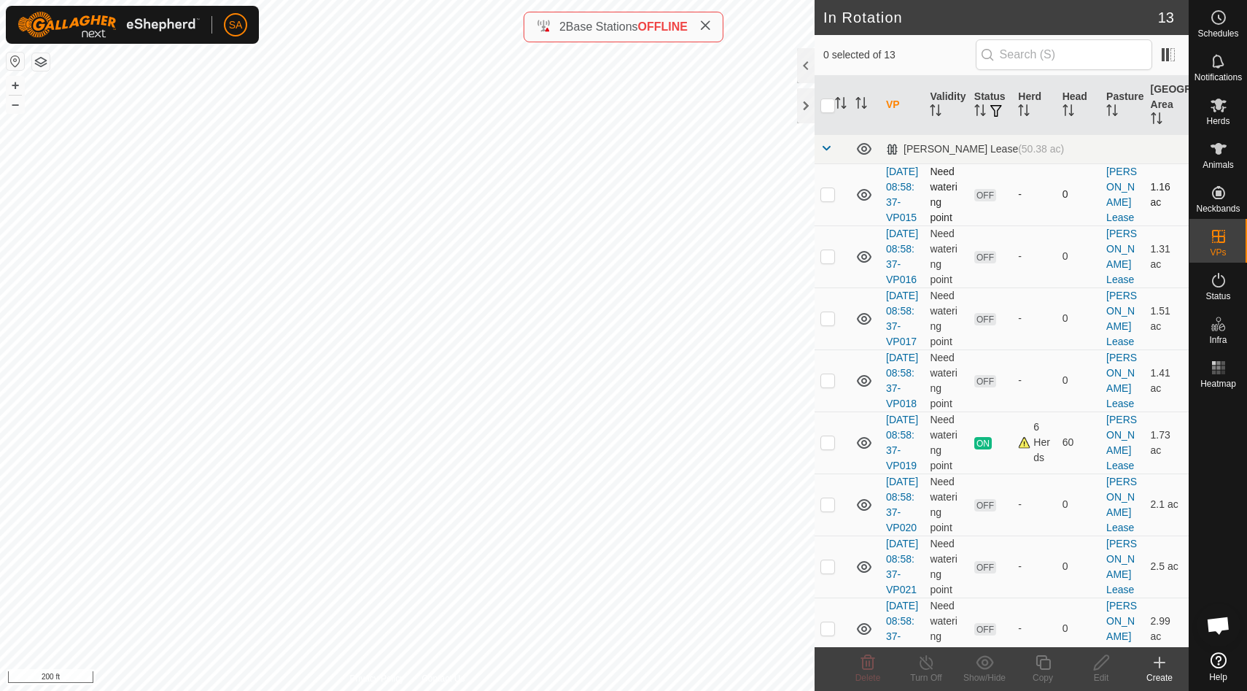
click at [826, 200] on p-checkbox at bounding box center [828, 194] width 15 height 12
checkbox input "false"
click at [811, 110] on div at bounding box center [806, 105] width 18 height 35
